Goal: Task Accomplishment & Management: Manage account settings

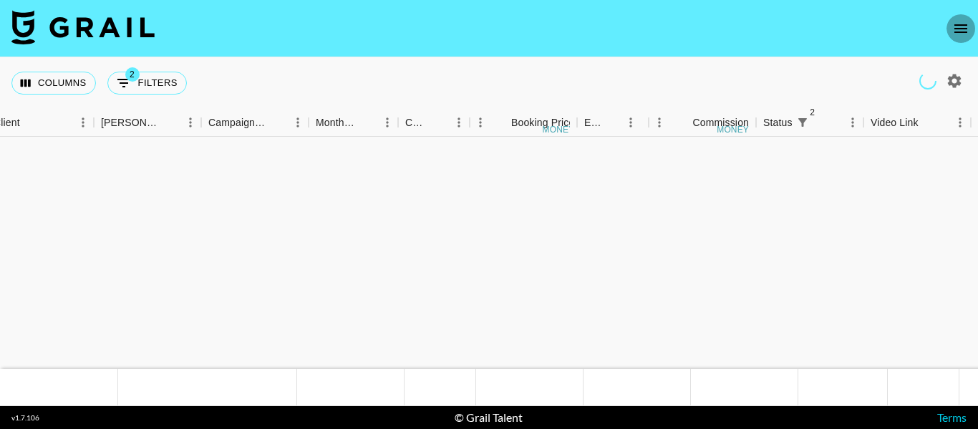
click at [969, 20] on icon "open drawer" at bounding box center [960, 28] width 17 height 17
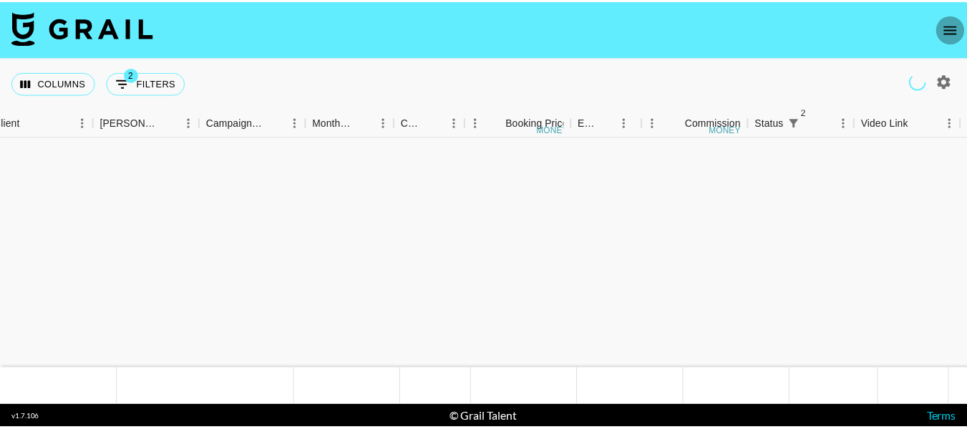
scroll to position [567, 490]
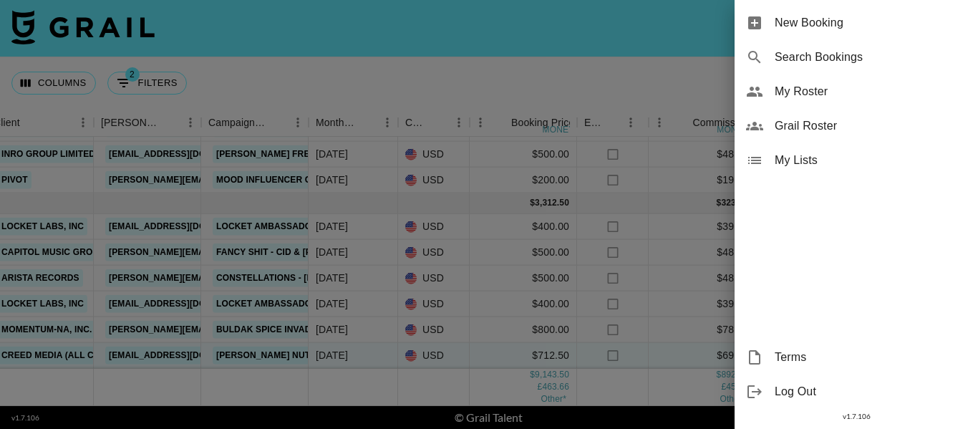
click at [841, 92] on span "My Roster" at bounding box center [871, 91] width 192 height 17
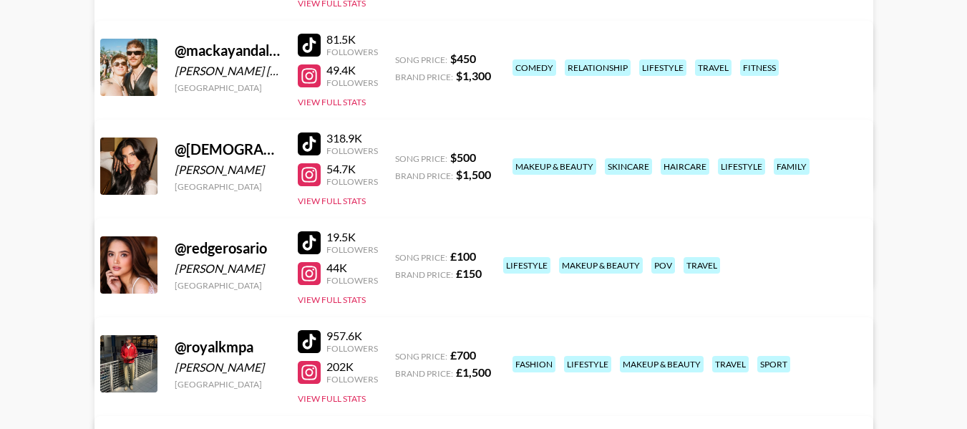
scroll to position [430, 0]
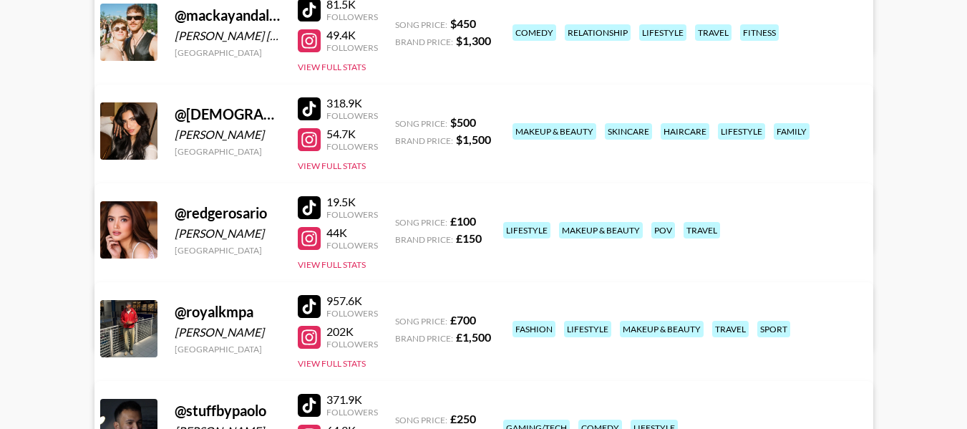
click at [489, 220] on link "View/Edit Details" at bounding box center [304, 227] width 369 height 14
click at [357, 167] on button "View Full Stats" at bounding box center [332, 165] width 68 height 11
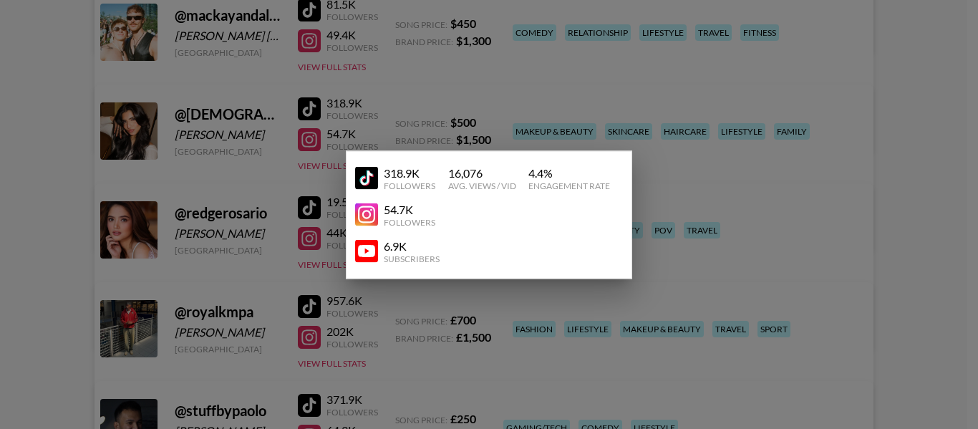
click at [909, 149] on div at bounding box center [489, 214] width 978 height 429
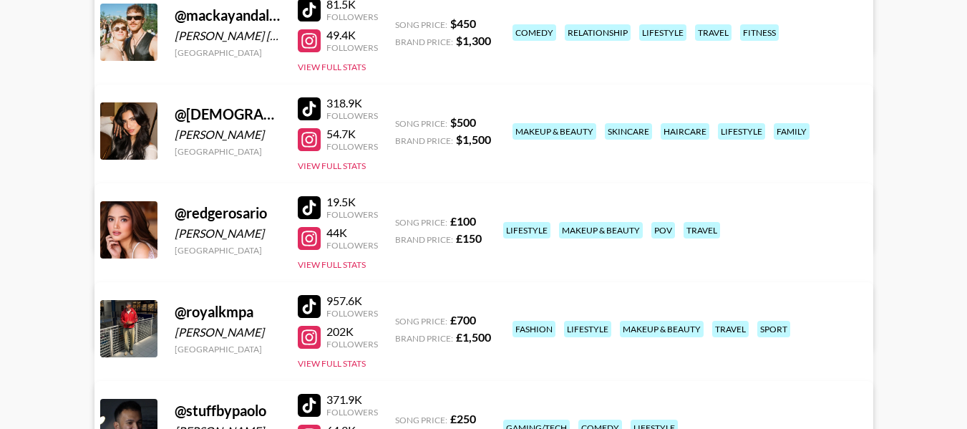
click at [489, 121] on link "View/Edit Details" at bounding box center [304, 128] width 369 height 14
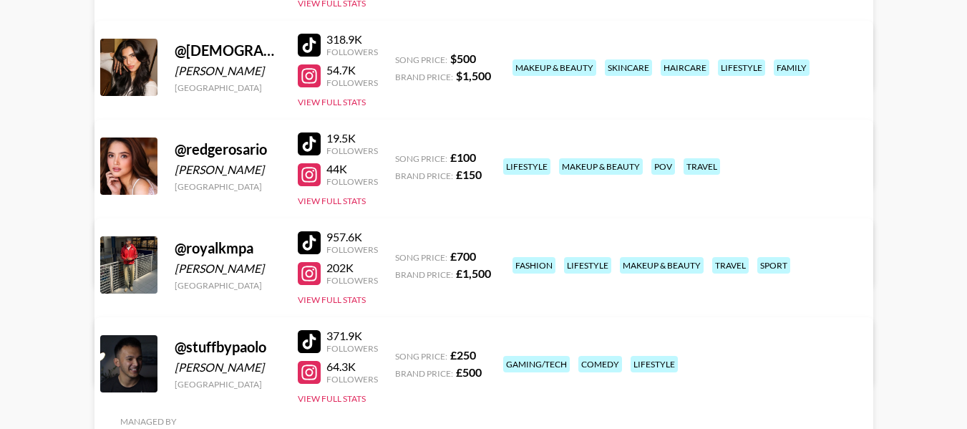
scroll to position [572, 0]
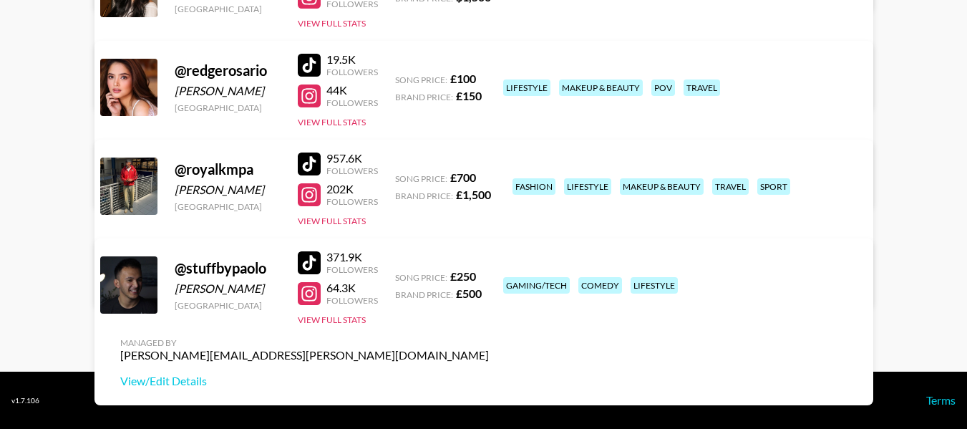
click at [489, 275] on link "View/Edit Details" at bounding box center [304, 282] width 369 height 14
click at [500, 227] on div "Managed By diane.salazar@grail-talent.com View/Edit Details" at bounding box center [305, 264] width 392 height 74
click at [489, 275] on link "View/Edit Details" at bounding box center [304, 282] width 369 height 14
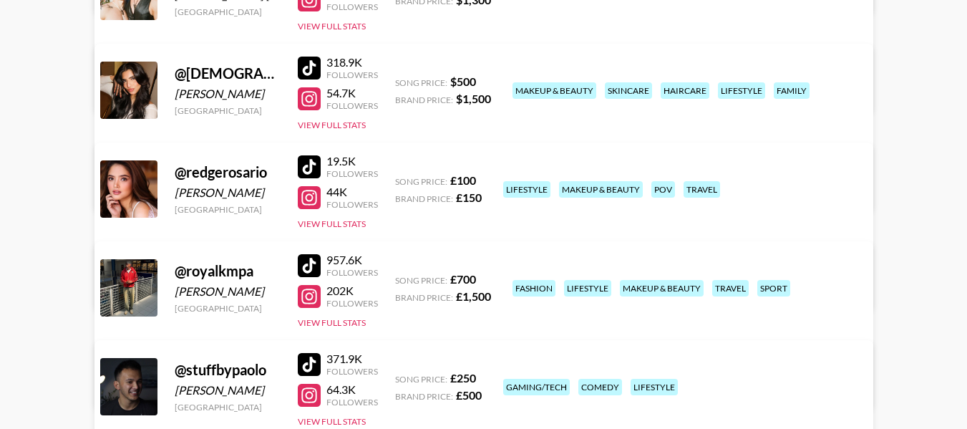
scroll to position [286, 0]
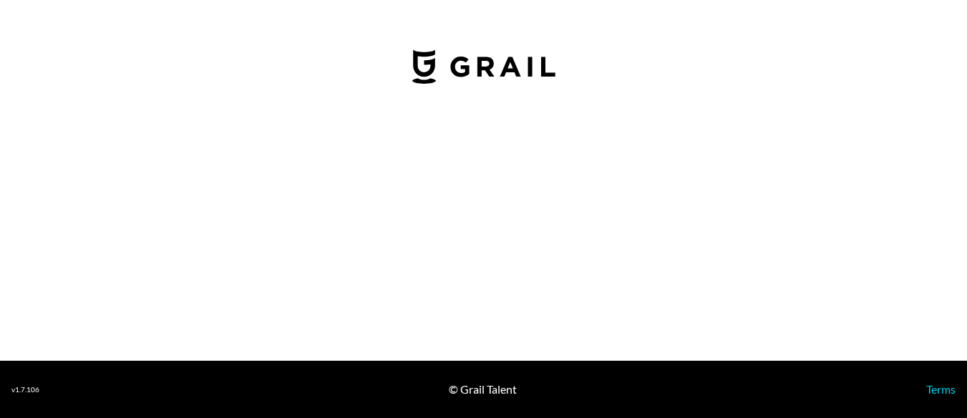
select select "USD"
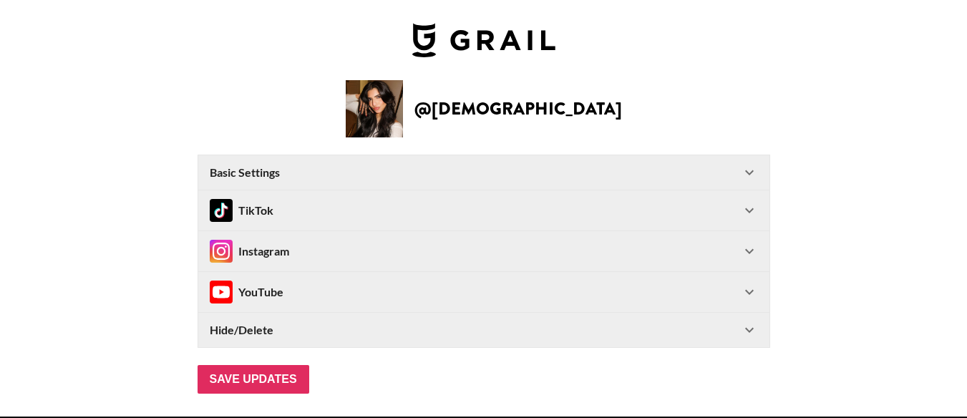
click at [754, 252] on icon at bounding box center [749, 251] width 9 height 5
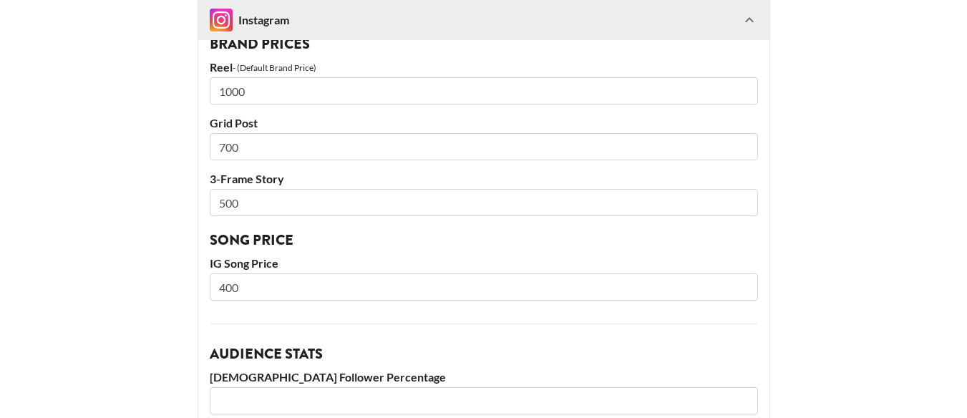
scroll to position [490, 0]
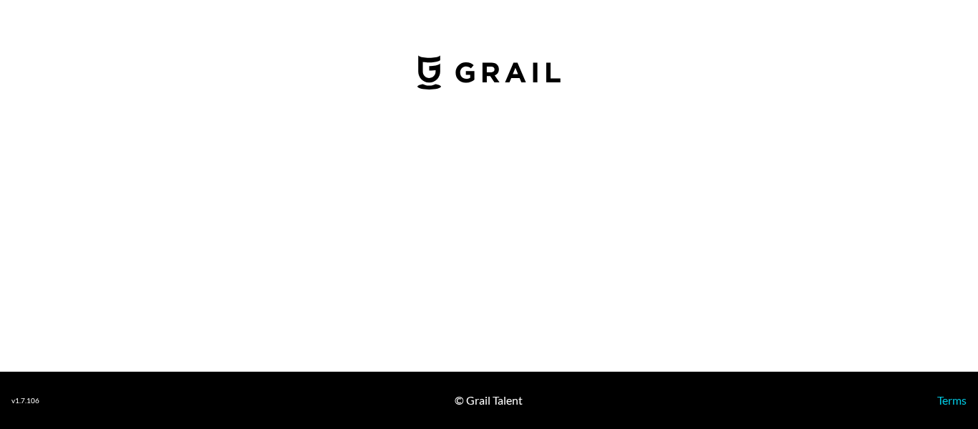
select select "USD"
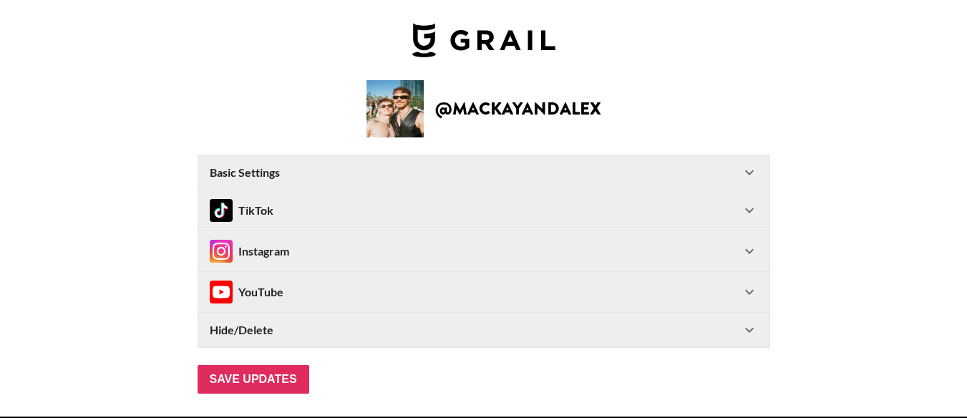
click at [560, 238] on div "Instagram" at bounding box center [483, 251] width 571 height 40
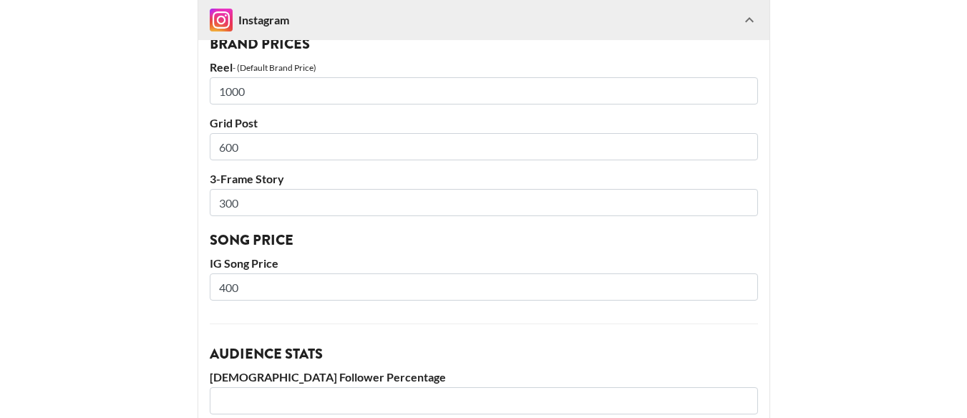
scroll to position [347, 0]
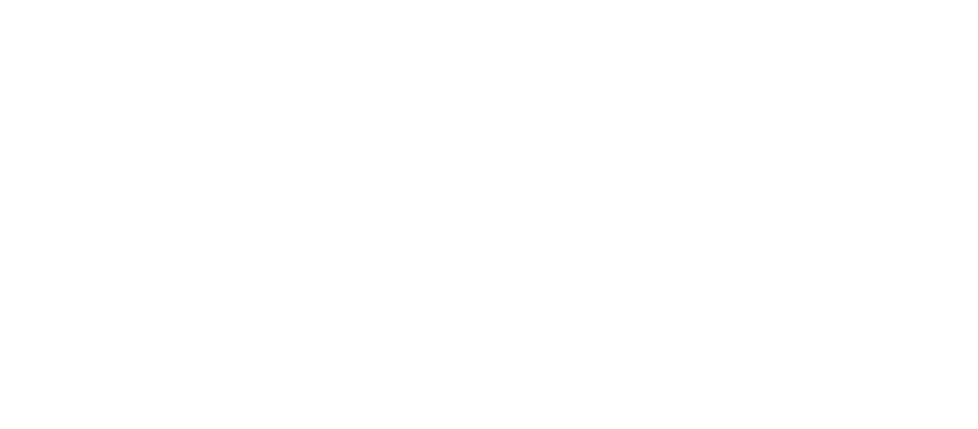
select select "GBP"
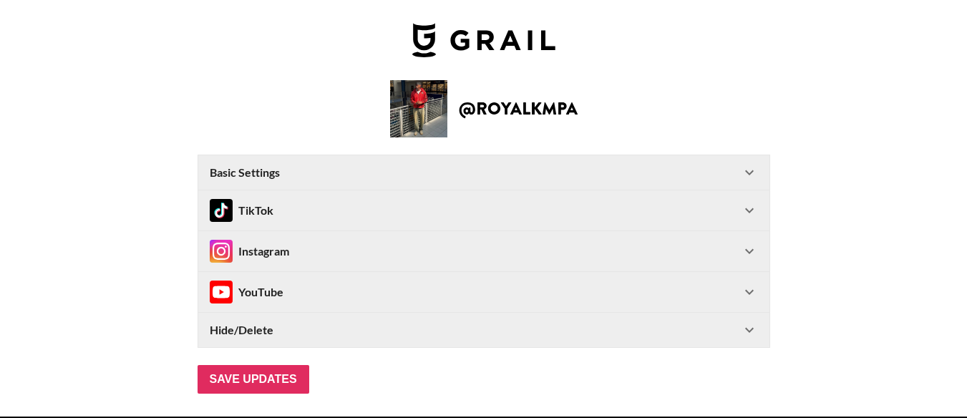
click at [539, 246] on div "Instagram" at bounding box center [475, 251] width 531 height 23
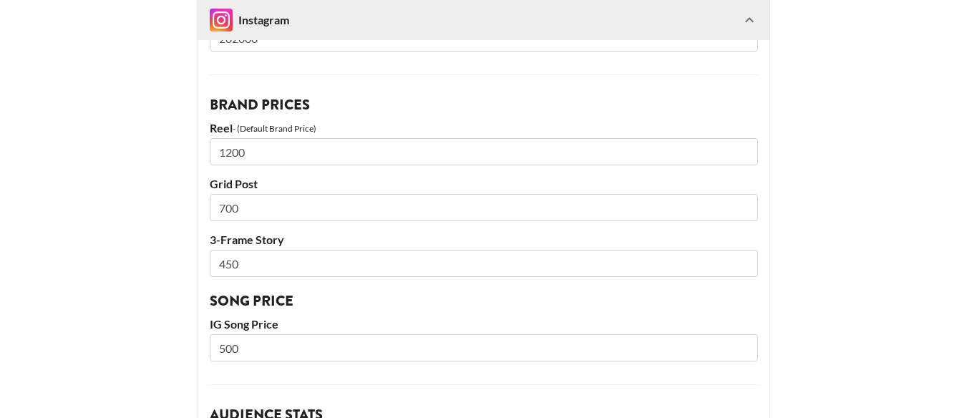
scroll to position [430, 0]
